Goal: Information Seeking & Learning: Find specific fact

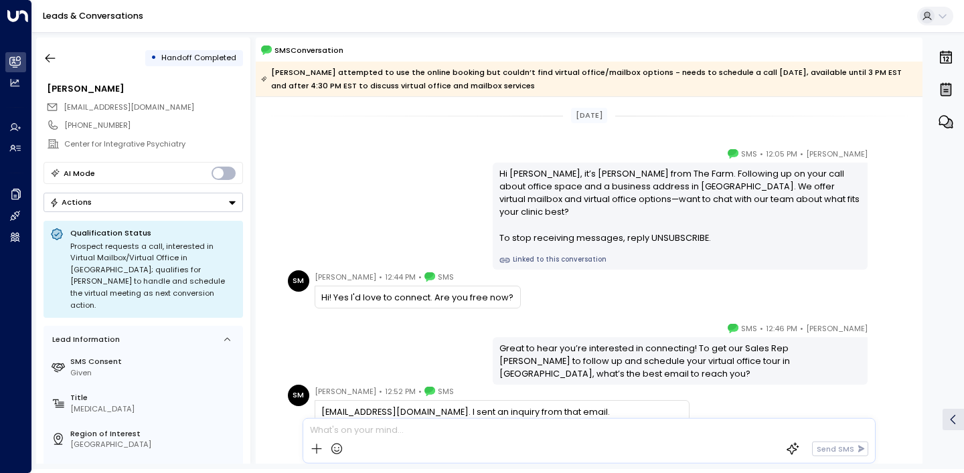
scroll to position [88, 0]
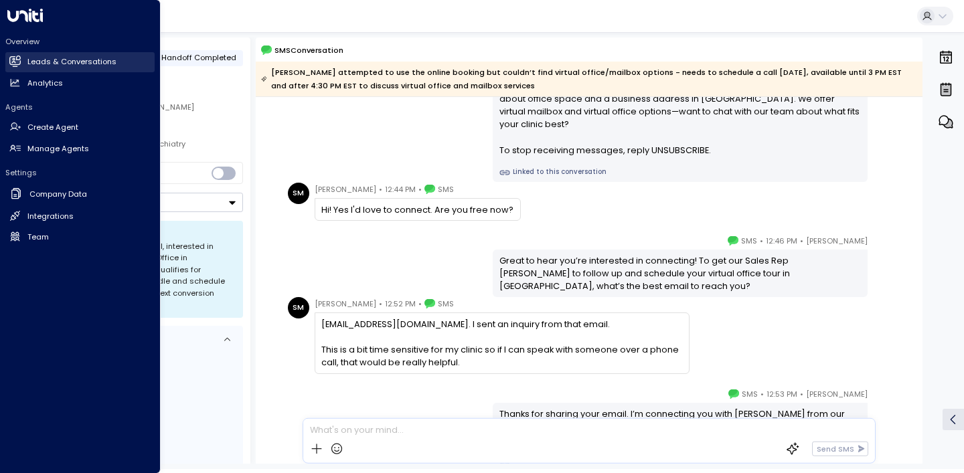
click at [54, 70] on link "Leads & Conversations Leads & Conversations" at bounding box center [79, 62] width 149 height 20
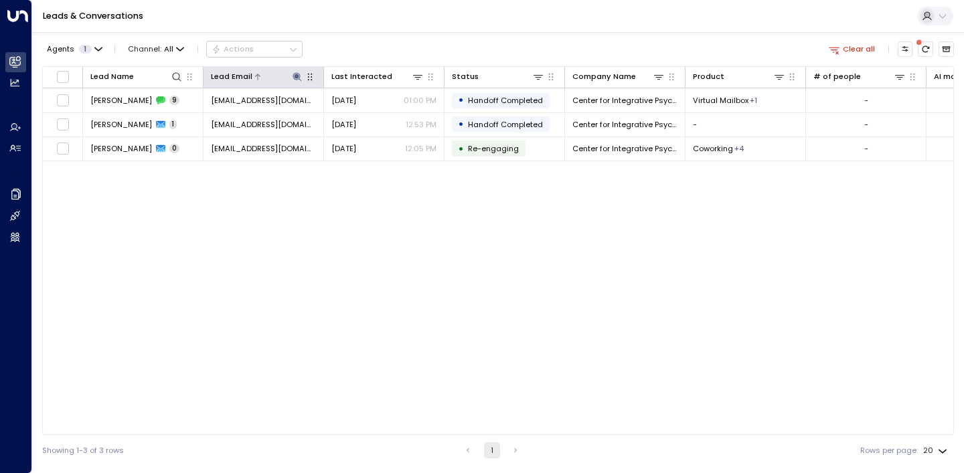
click at [299, 77] on icon at bounding box center [297, 76] width 9 height 9
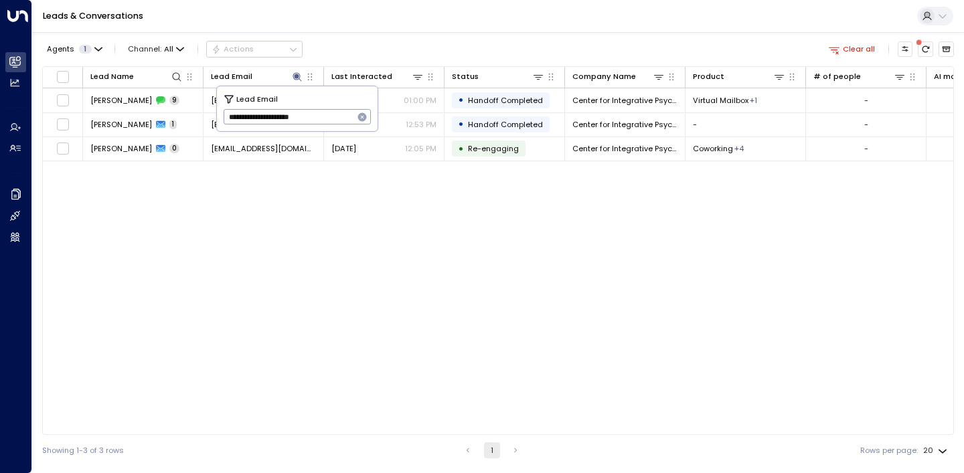
click at [361, 117] on icon "button" at bounding box center [362, 117] width 9 height 9
click at [348, 117] on input "text" at bounding box center [298, 117] width 148 height 22
paste input "**********"
type input "**********"
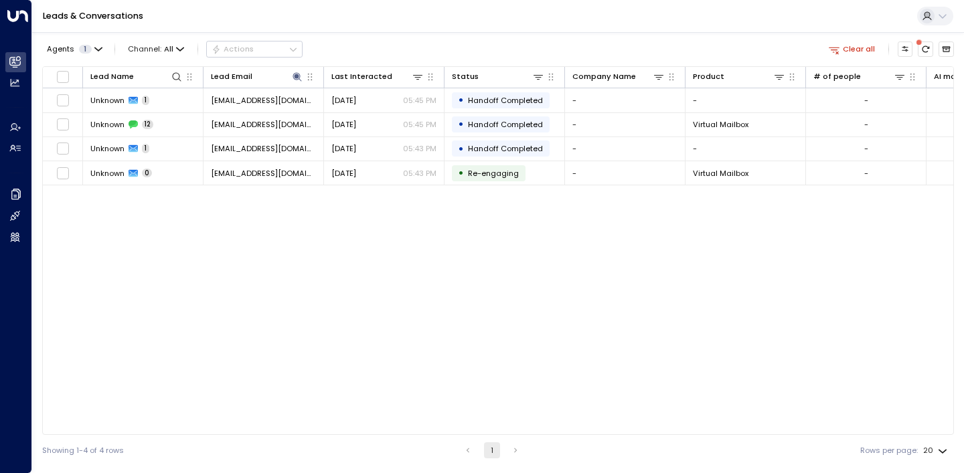
click at [415, 36] on div "Agents 1 Channel: All Actions Clear all Lead Name Lead Email Last Interacted St…" at bounding box center [498, 249] width 912 height 434
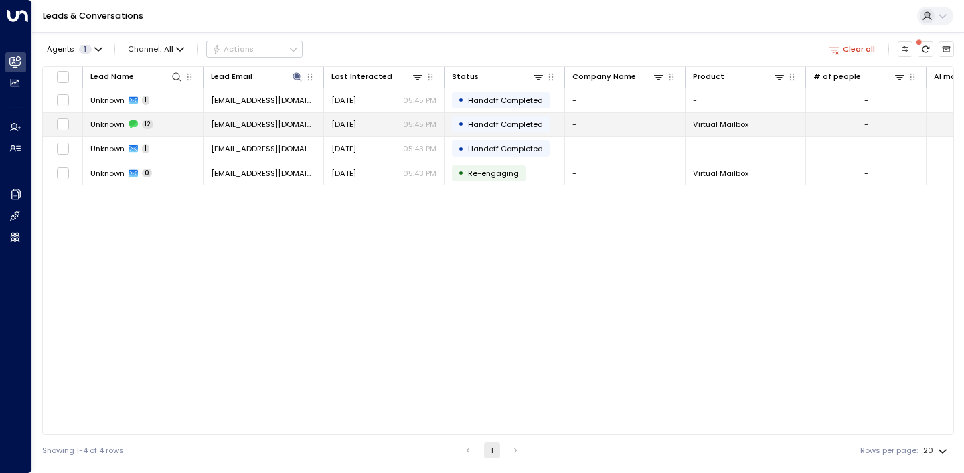
click at [117, 124] on span "Unknown" at bounding box center [107, 124] width 34 height 11
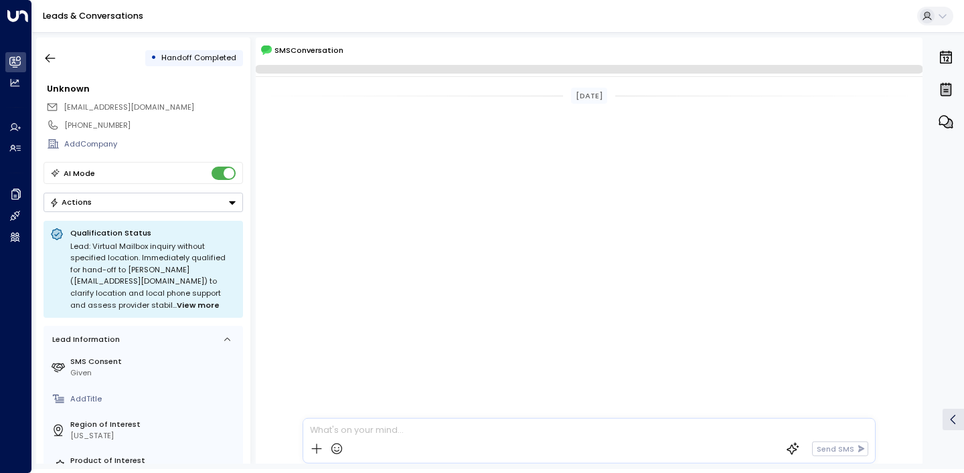
scroll to position [1229, 0]
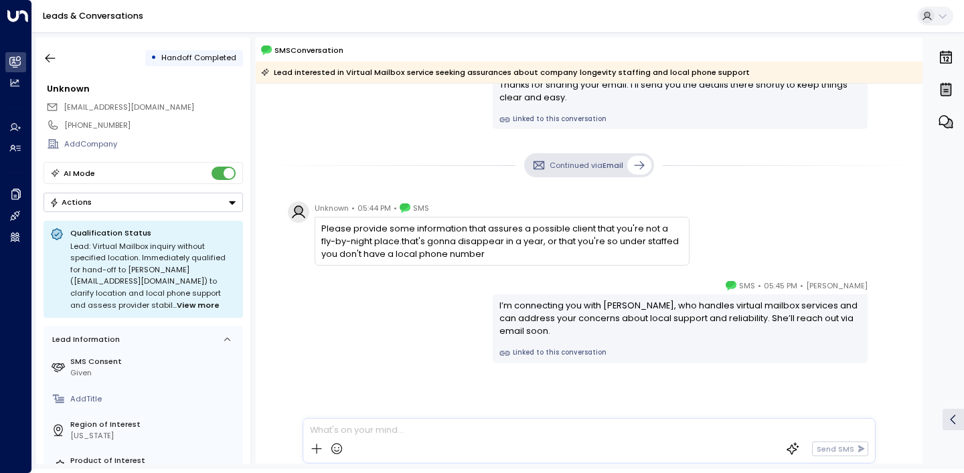
click at [300, 351] on div "[PERSON_NAME] • 05:45 PM • SMS I’m connecting you with [PERSON_NAME], who handl…" at bounding box center [589, 321] width 611 height 84
